Goal: Task Accomplishment & Management: Use online tool/utility

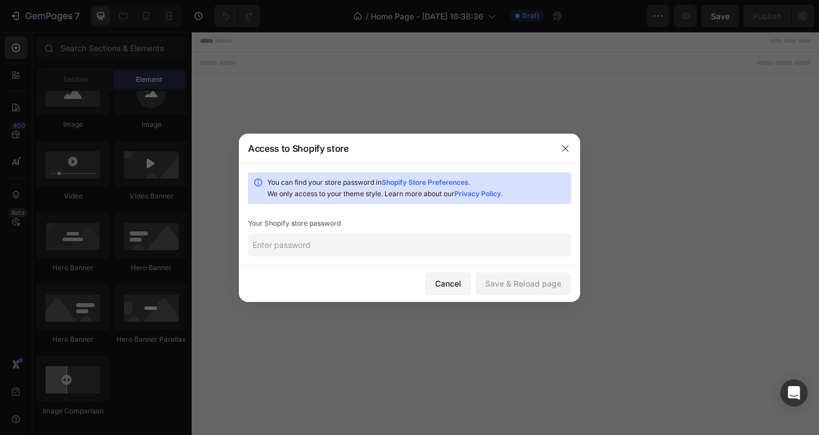
click at [316, 240] on input "text" at bounding box center [409, 245] width 323 height 23
type input "A"
type input "Foryou.123456"
click at [525, 285] on div "Save & Reload page" at bounding box center [523, 283] width 76 height 12
click at [453, 280] on div "Cancel" at bounding box center [448, 283] width 26 height 12
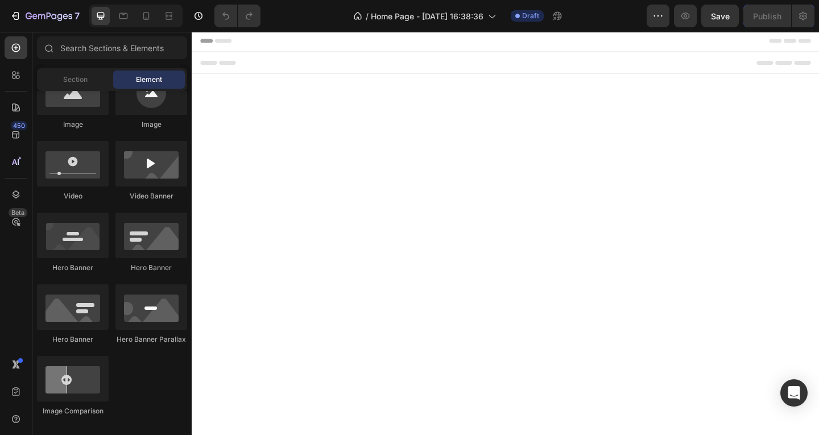
click at [399, 220] on body "Header Root Footer" at bounding box center [533, 230] width 682 height 400
click at [122, 106] on div at bounding box center [151, 91] width 72 height 45
drag, startPoint x: 122, startPoint y: 106, endPoint x: 136, endPoint y: 101, distance: 15.8
click at [136, 101] on div at bounding box center [151, 91] width 72 height 45
click at [150, 15] on icon at bounding box center [145, 15] width 11 height 11
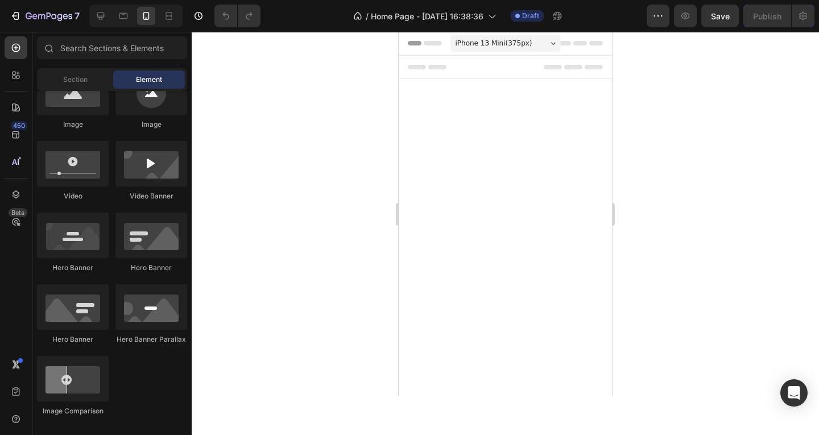
click at [514, 47] on span "iPhone 13 Mini ( 375 px)" at bounding box center [493, 43] width 77 height 11
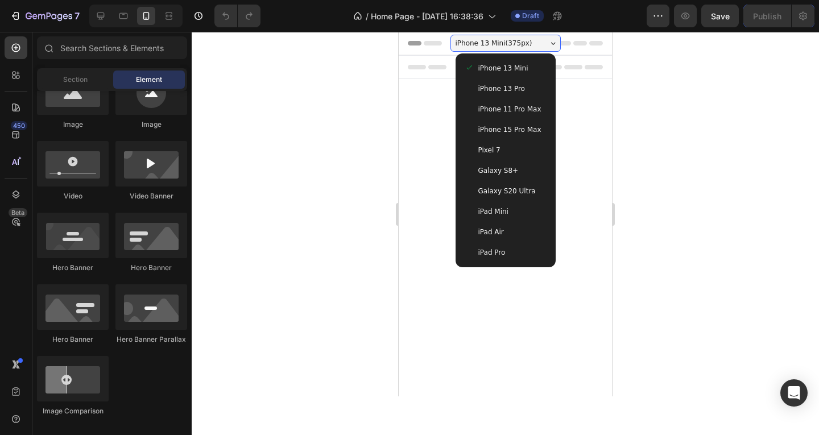
click at [529, 93] on div "iPhone 13 Pro" at bounding box center [505, 88] width 82 height 11
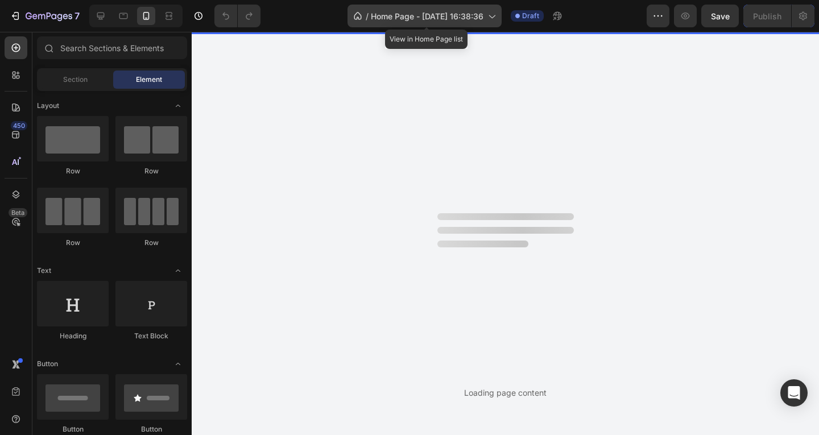
click at [467, 16] on span "Home Page - [DATE] 16:38:36" at bounding box center [427, 16] width 113 height 12
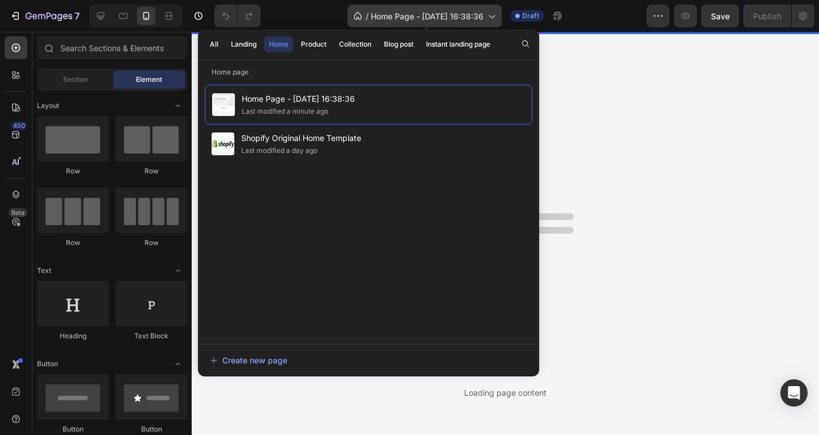
click at [467, 16] on span "Home Page - Aug 28, 16:38:36" at bounding box center [427, 16] width 113 height 12
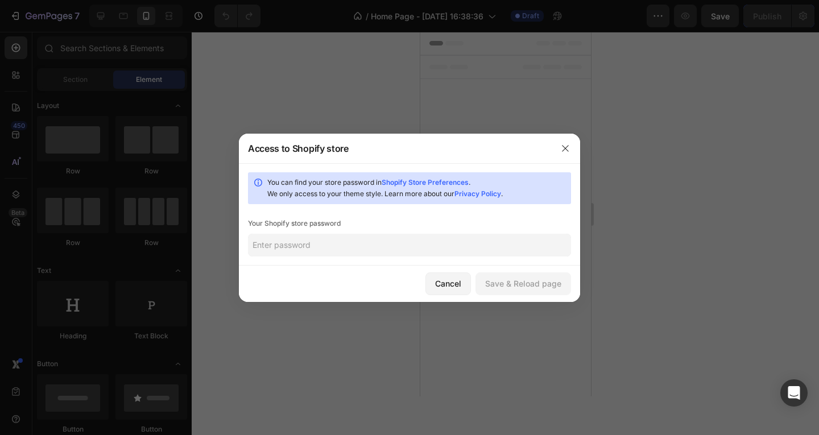
click at [313, 240] on input "text" at bounding box center [409, 245] width 323 height 23
type input "Ch"
click at [463, 181] on link "Shopify Store Preferences" at bounding box center [424, 182] width 87 height 9
click at [453, 246] on input "Ch" at bounding box center [409, 245] width 323 height 23
click at [493, 287] on div "Save & Reload page" at bounding box center [523, 283] width 76 height 12
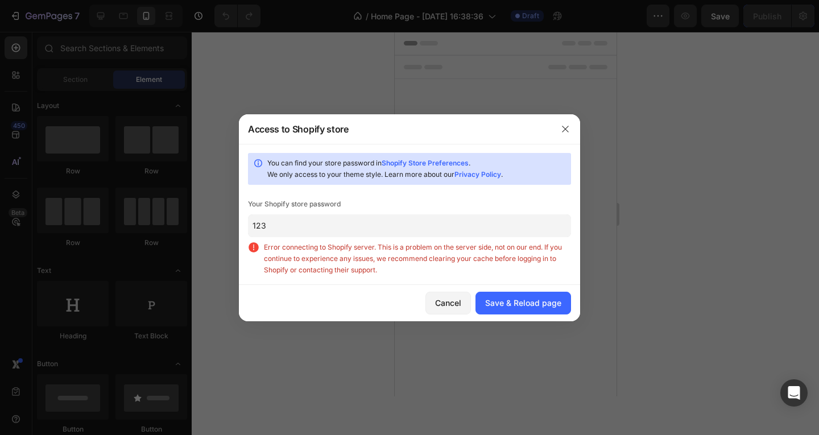
click at [325, 221] on input "123" at bounding box center [409, 225] width 323 height 23
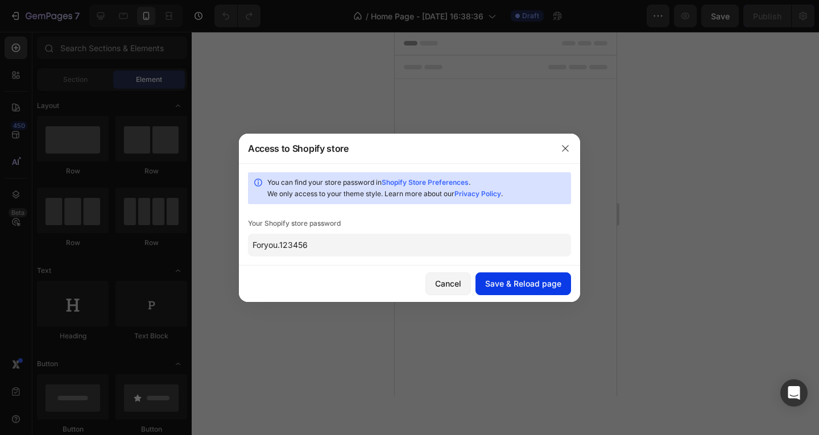
type input "Foryou.123456"
click at [549, 288] on div "Save & Reload page" at bounding box center [523, 283] width 76 height 12
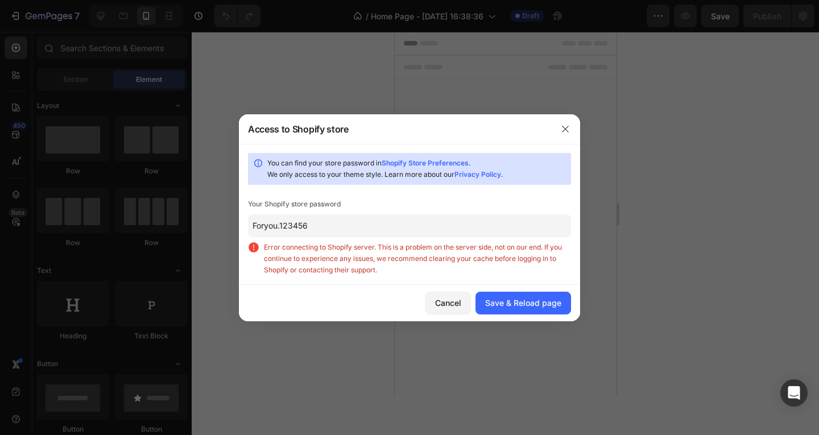
click at [569, 119] on div at bounding box center [565, 129] width 30 height 30
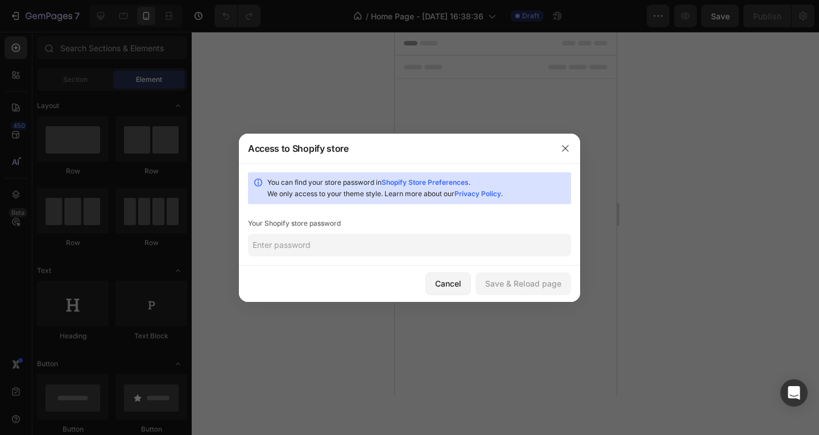
click at [403, 184] on link "Shopify Store Preferences" at bounding box center [424, 182] width 87 height 9
paste input "Foryou.123456"
type input "Foryou.123456"
click at [515, 286] on div "Save & Reload page" at bounding box center [523, 283] width 76 height 12
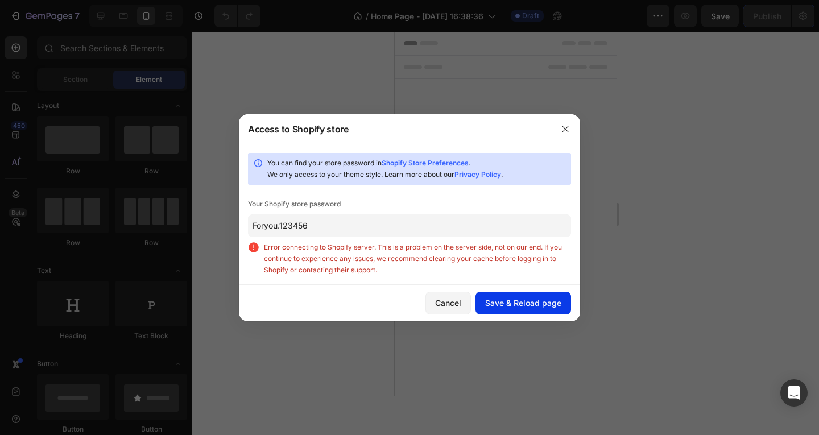
click at [516, 301] on div "Save & Reload page" at bounding box center [523, 303] width 76 height 12
click at [409, 164] on link "Shopify Store Preferences" at bounding box center [424, 163] width 87 height 9
click at [422, 165] on link "Shopify Store Preferences" at bounding box center [424, 163] width 87 height 9
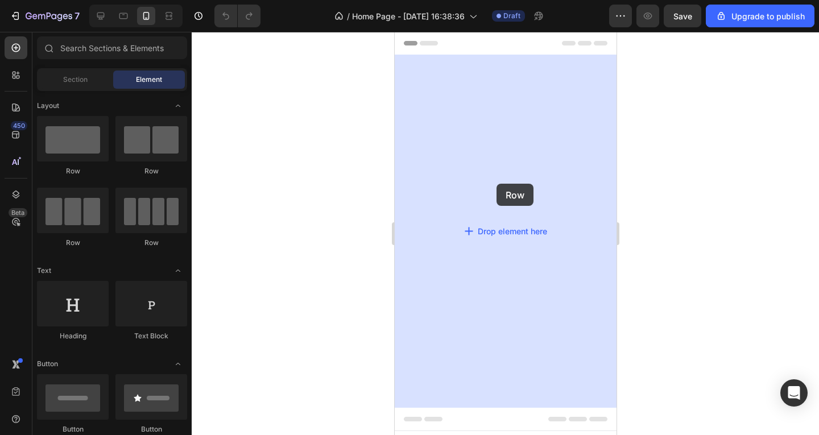
drag, startPoint x: 474, startPoint y: 175, endPoint x: 400, endPoint y: 189, distance: 75.8
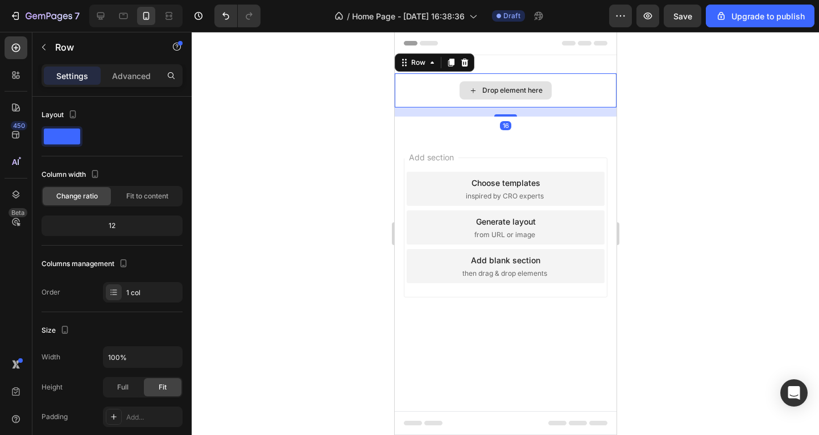
click at [472, 90] on icon at bounding box center [472, 91] width 9 height 10
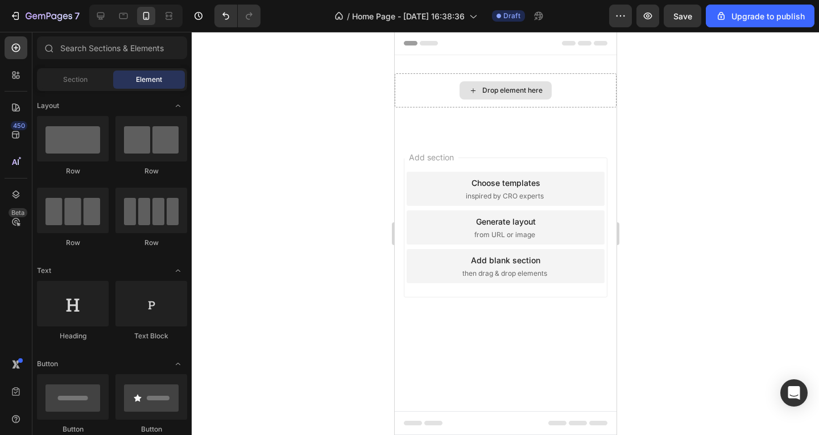
click at [472, 90] on icon at bounding box center [472, 91] width 9 height 10
click at [97, 74] on div "Section" at bounding box center [75, 79] width 72 height 18
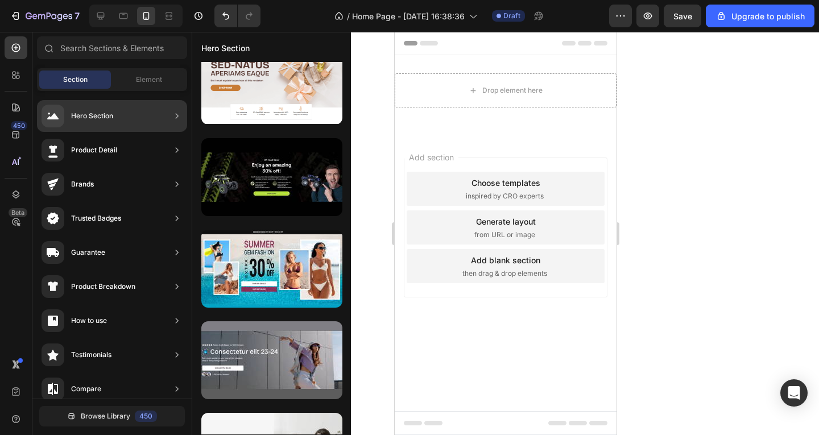
scroll to position [2020, 0]
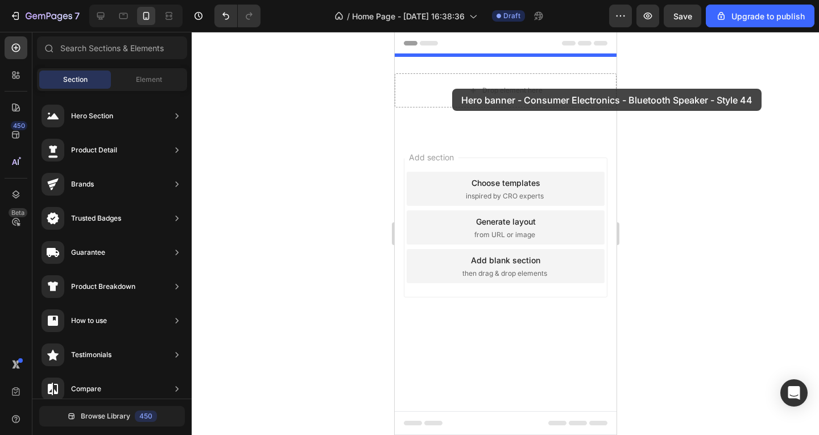
drag, startPoint x: 663, startPoint y: 211, endPoint x: 451, endPoint y: 89, distance: 244.3
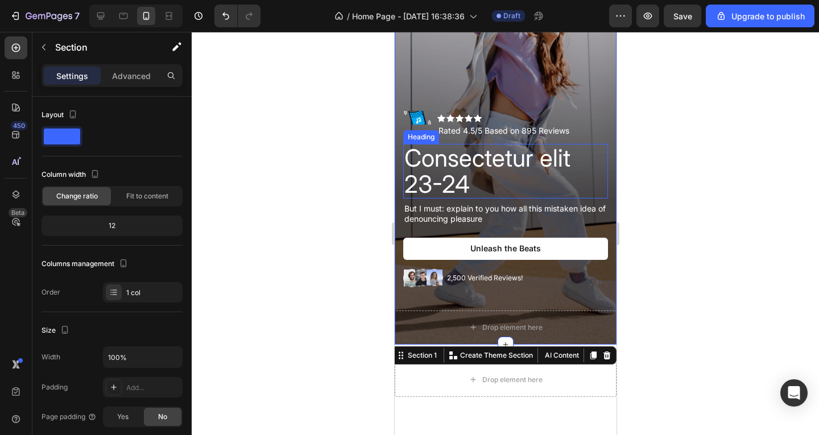
scroll to position [0, 0]
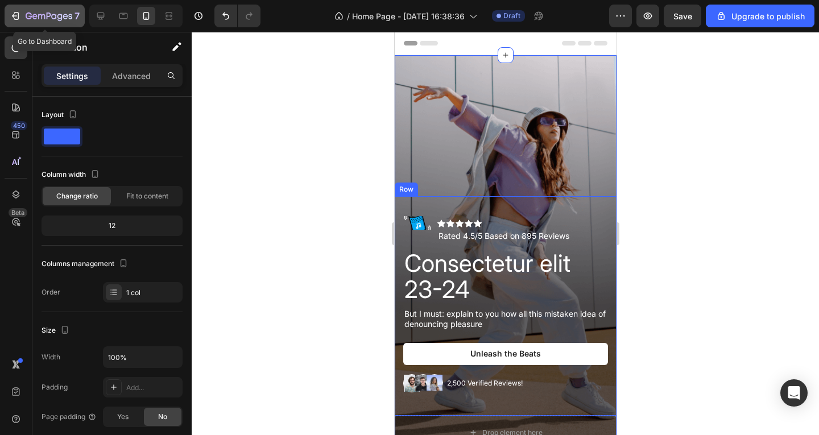
click at [12, 10] on div "7" at bounding box center [45, 16] width 70 height 14
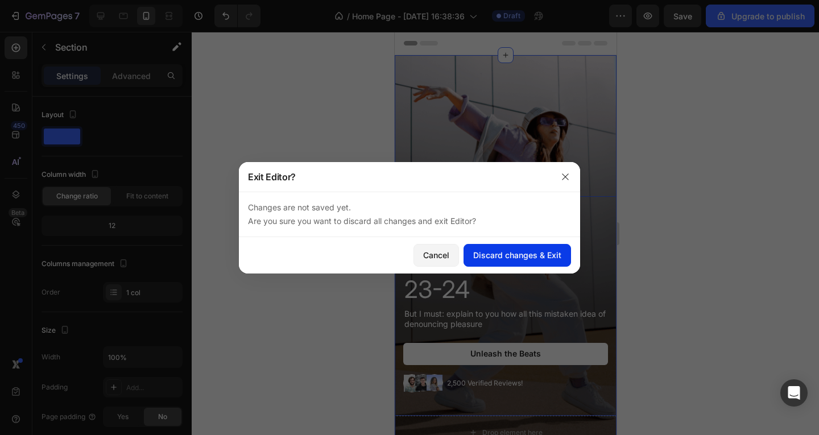
click at [496, 251] on div "Discard changes & Exit" at bounding box center [517, 255] width 88 height 12
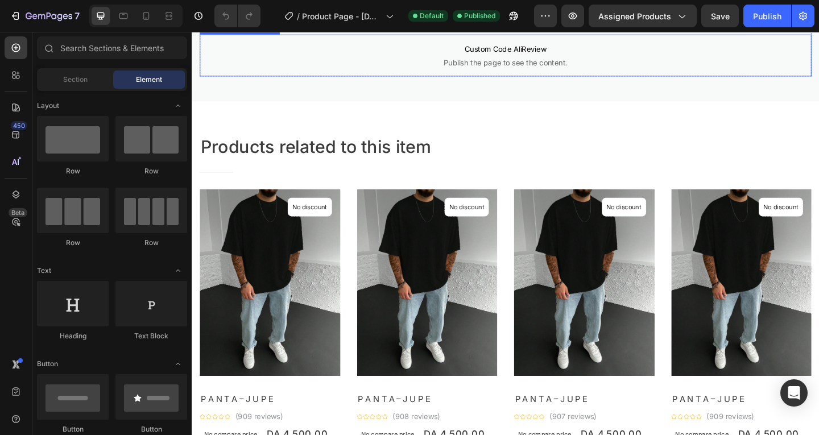
scroll to position [227, 0]
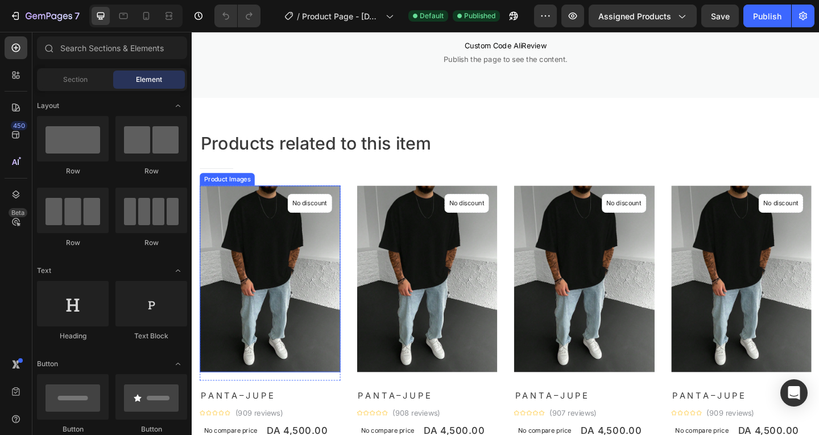
click at [295, 351] on img at bounding box center [276, 301] width 153 height 204
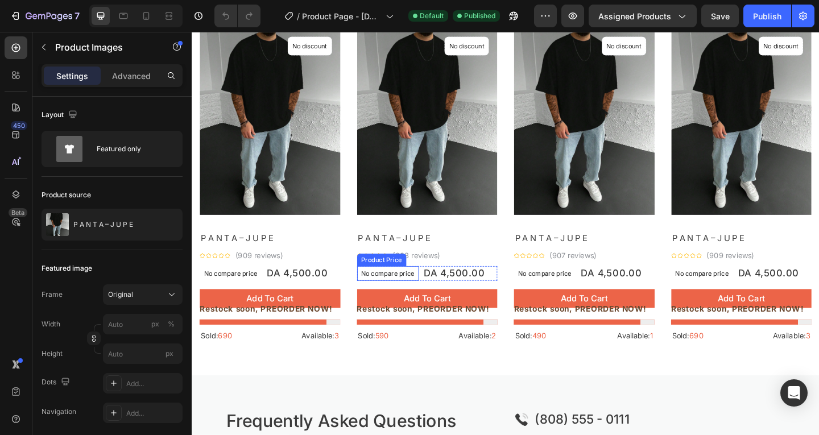
scroll to position [398, 0]
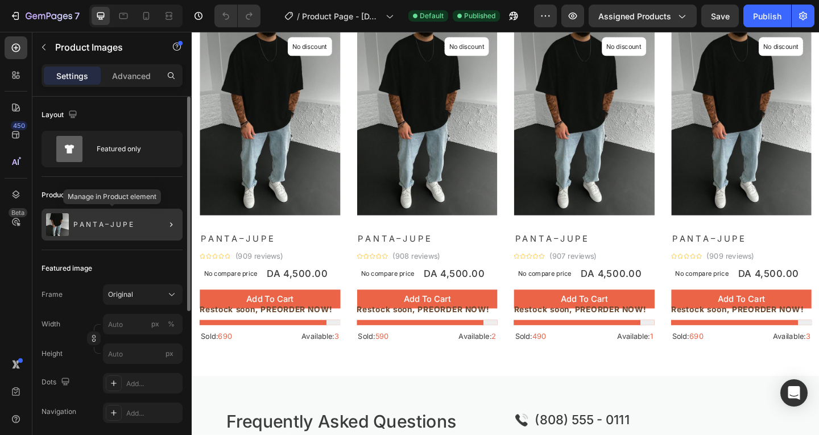
click at [149, 217] on div "P A N T A – J U P E" at bounding box center [112, 225] width 141 height 32
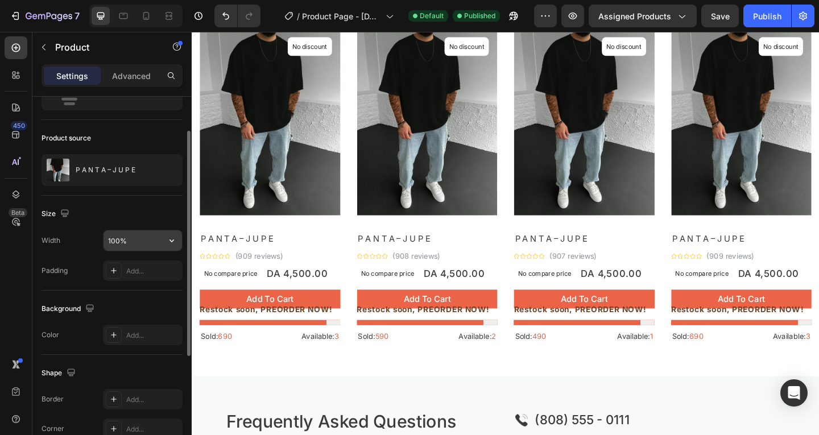
scroll to position [0, 0]
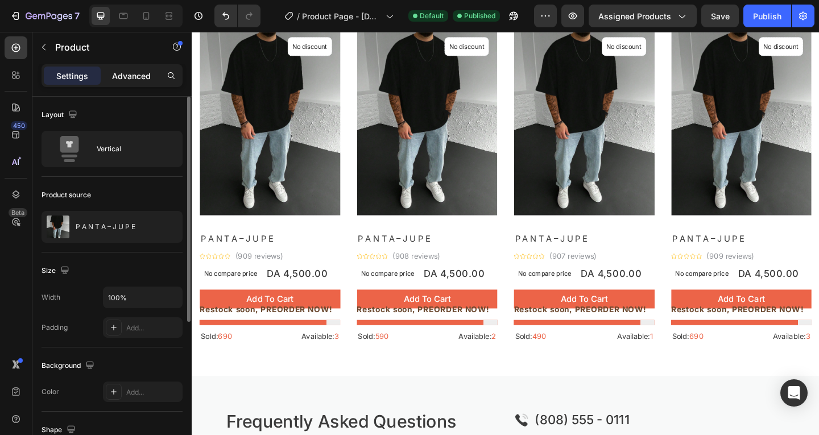
click at [127, 78] on p "Advanced" at bounding box center [131, 76] width 39 height 12
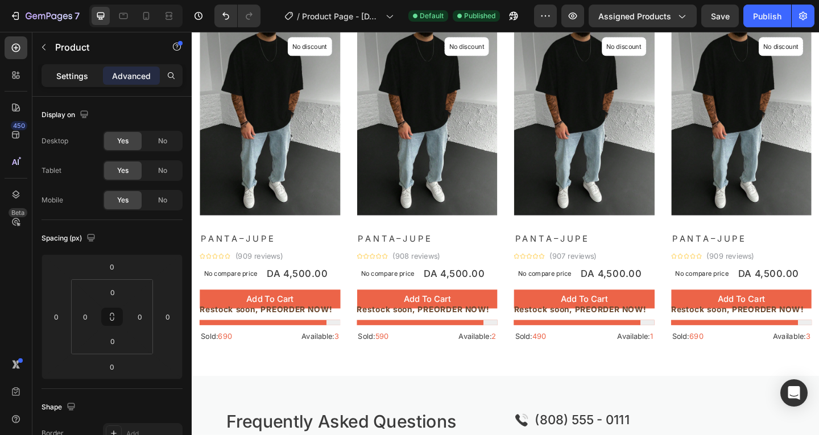
click at [56, 80] on div "Settings" at bounding box center [72, 76] width 57 height 18
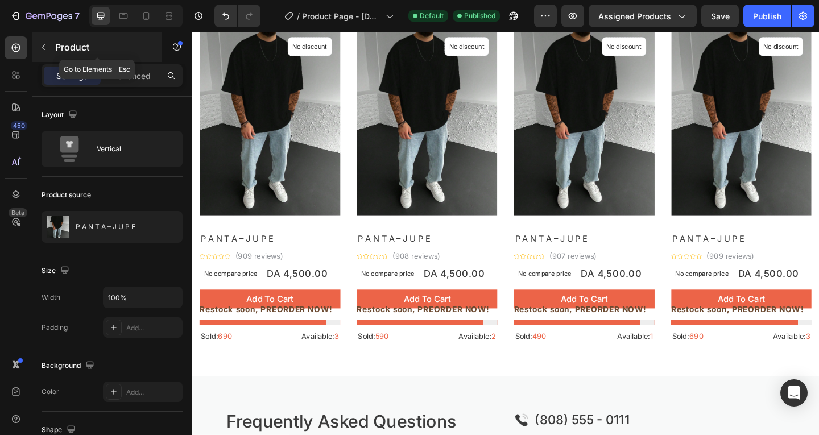
click at [48, 51] on button "button" at bounding box center [44, 47] width 18 height 18
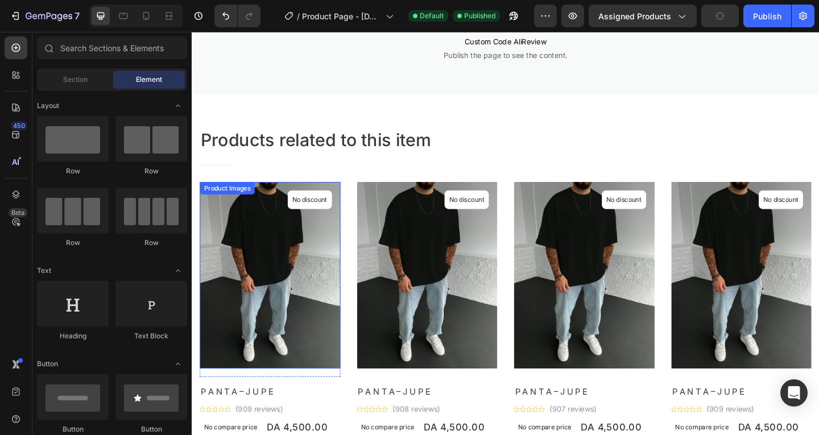
scroll to position [227, 0]
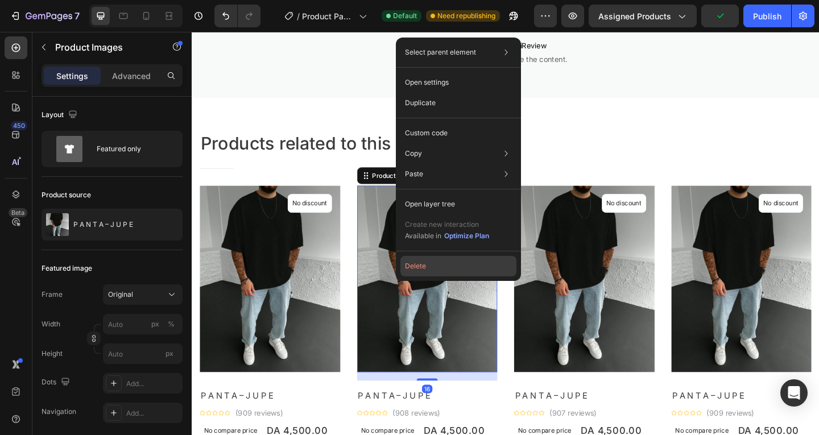
click at [429, 269] on button "Delete" at bounding box center [458, 266] width 116 height 20
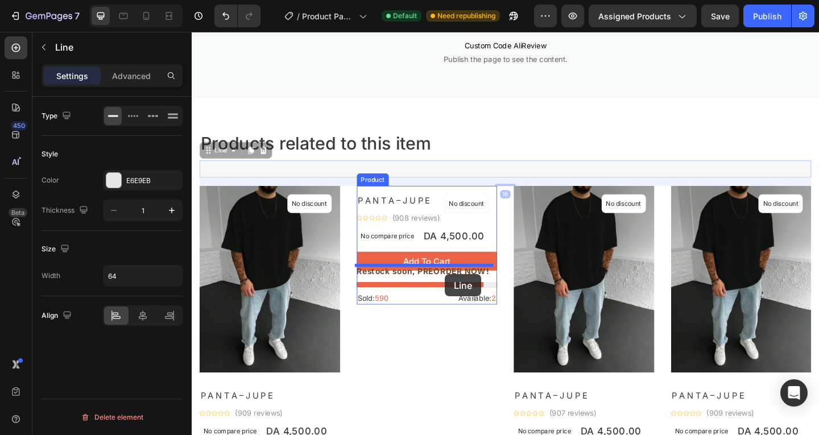
drag, startPoint x: 515, startPoint y: 181, endPoint x: 467, endPoint y: 296, distance: 124.4
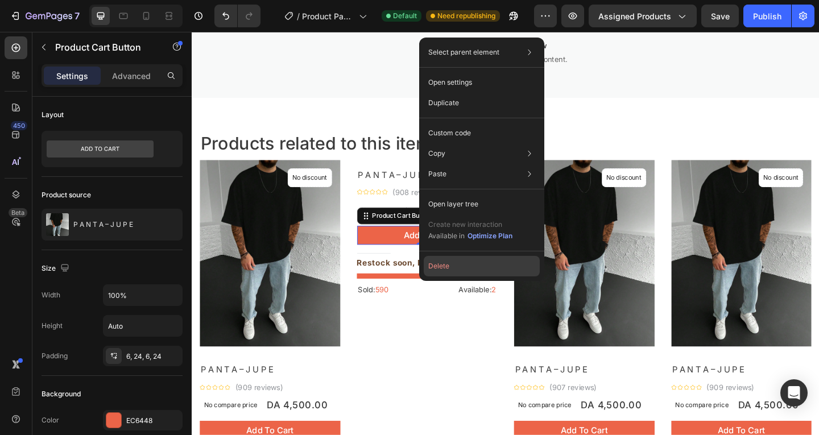
click at [447, 275] on button "Delete" at bounding box center [482, 266] width 116 height 20
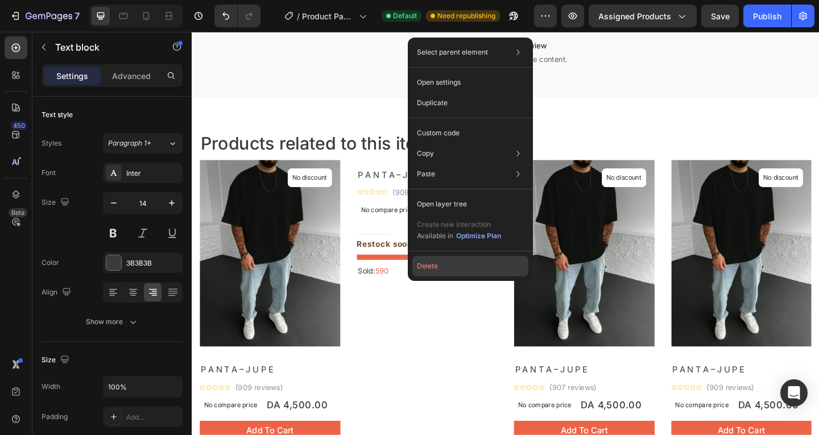
click at [441, 269] on button "Delete" at bounding box center [470, 266] width 116 height 20
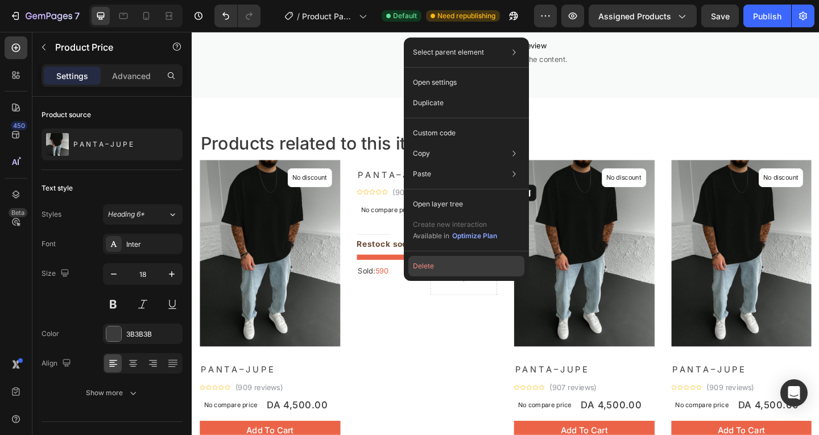
click at [437, 263] on button "Delete" at bounding box center [466, 266] width 116 height 20
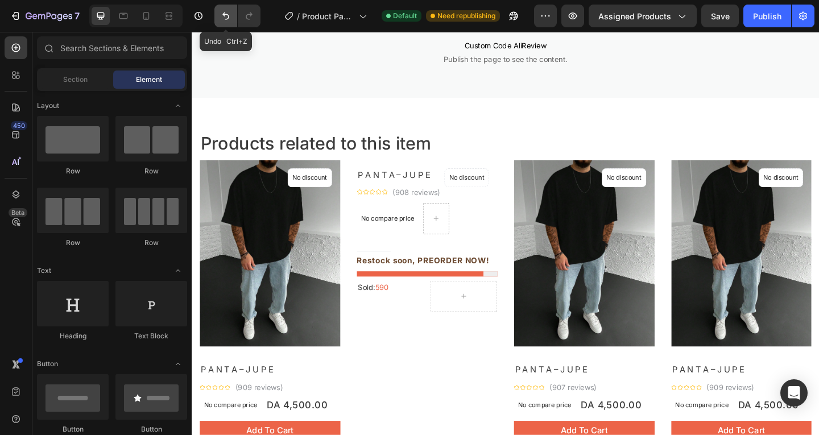
click at [233, 25] on button "Undo/Redo" at bounding box center [225, 16] width 23 height 23
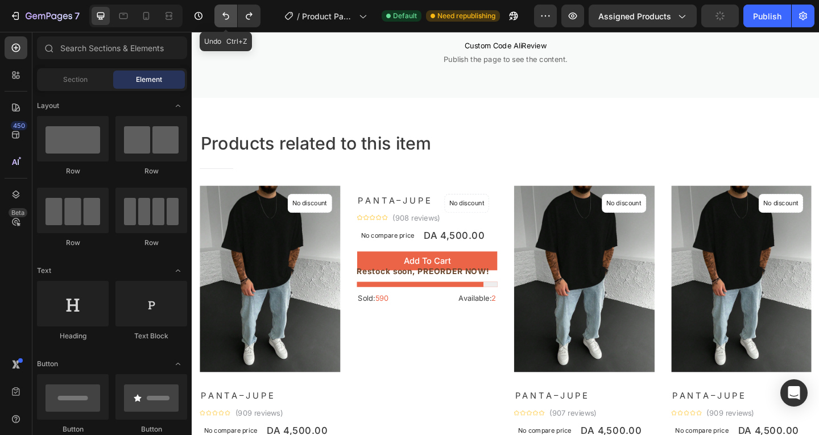
click at [233, 25] on button "Undo/Redo" at bounding box center [225, 16] width 23 height 23
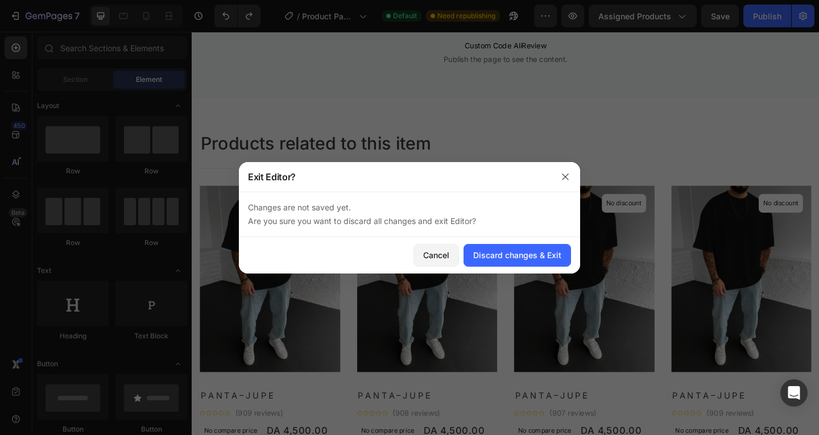
click at [461, 257] on div "Cancel Discard changes & Exit" at bounding box center [409, 255] width 341 height 36
click at [492, 251] on div "Discard changes & Exit" at bounding box center [517, 255] width 88 height 12
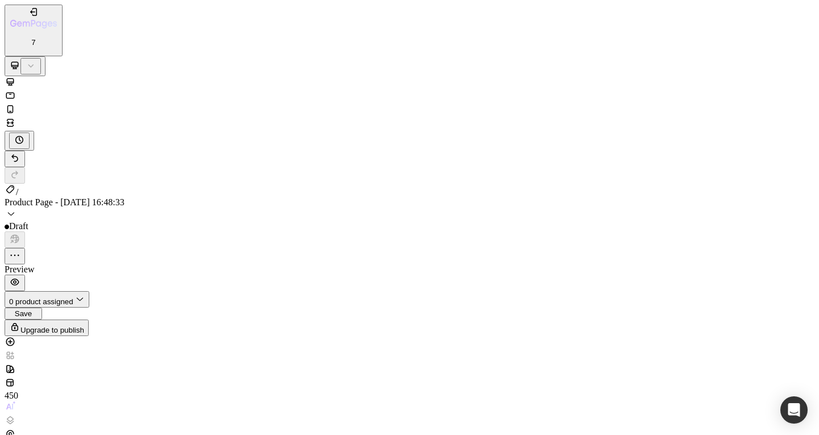
scroll to position [1023, 0]
click at [84, 321] on div "Upgrade to publish" at bounding box center [46, 327] width 75 height 13
